Goal: Download file/media

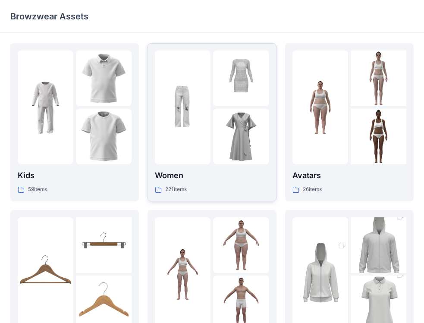
click at [211, 180] on p "Women" at bounding box center [212, 175] width 114 height 12
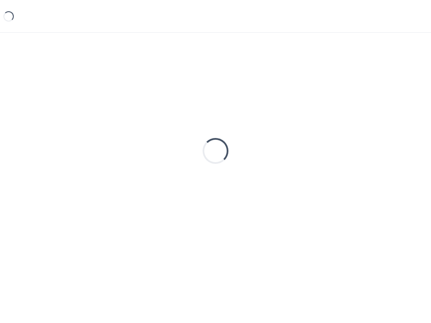
click at [211, 180] on div "Loading..." at bounding box center [215, 151] width 410 height 216
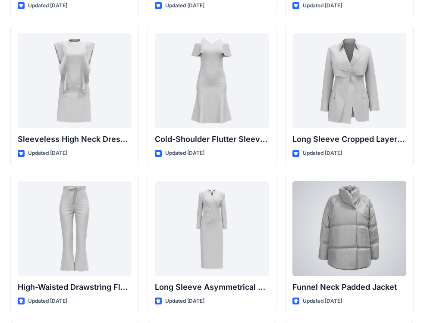
scroll to position [3103, 0]
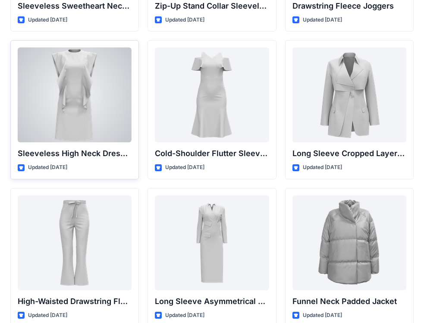
click at [78, 89] on div at bounding box center [75, 94] width 114 height 95
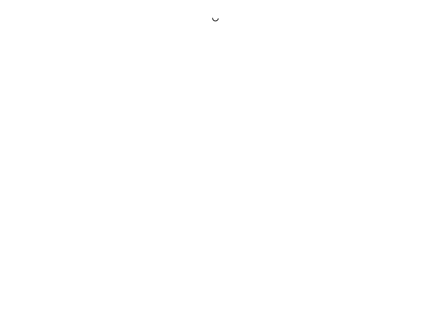
click at [78, 89] on div at bounding box center [215, 161] width 431 height 323
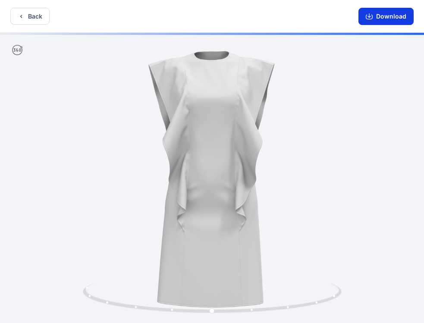
click at [379, 17] on button "Download" at bounding box center [385, 16] width 55 height 17
